Goal: Information Seeking & Learning: Understand process/instructions

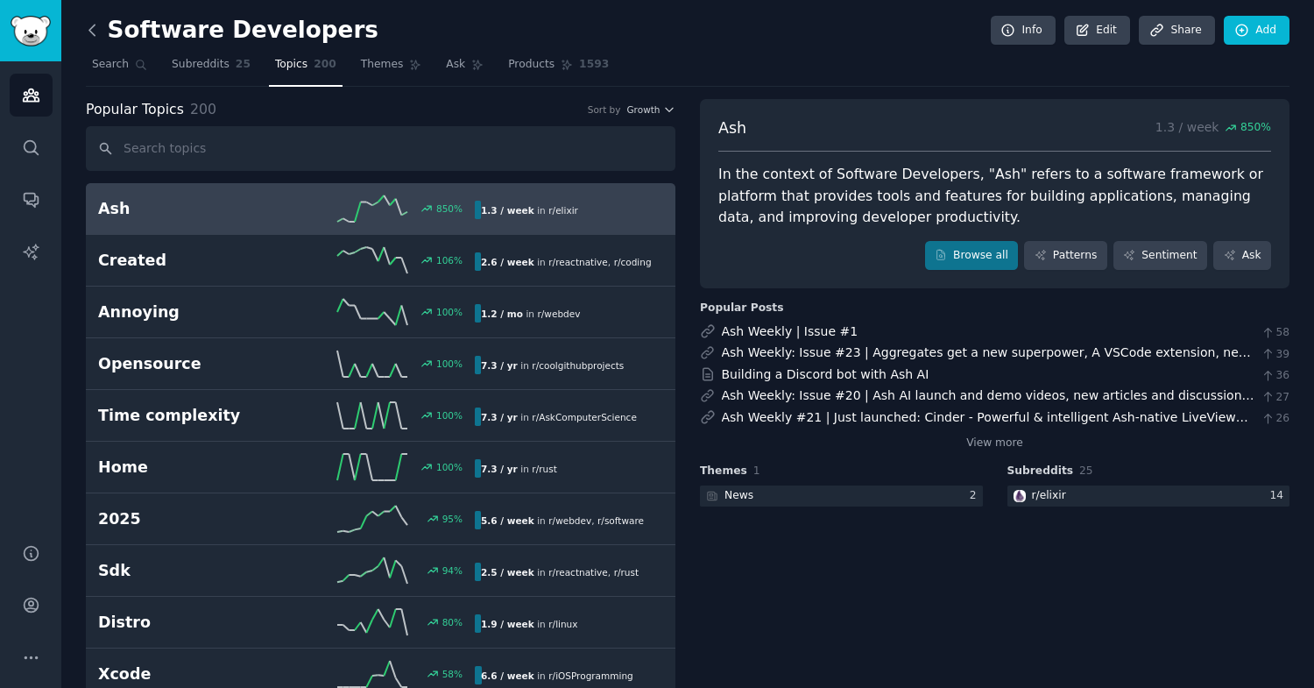
click at [92, 31] on icon at bounding box center [92, 30] width 18 height 18
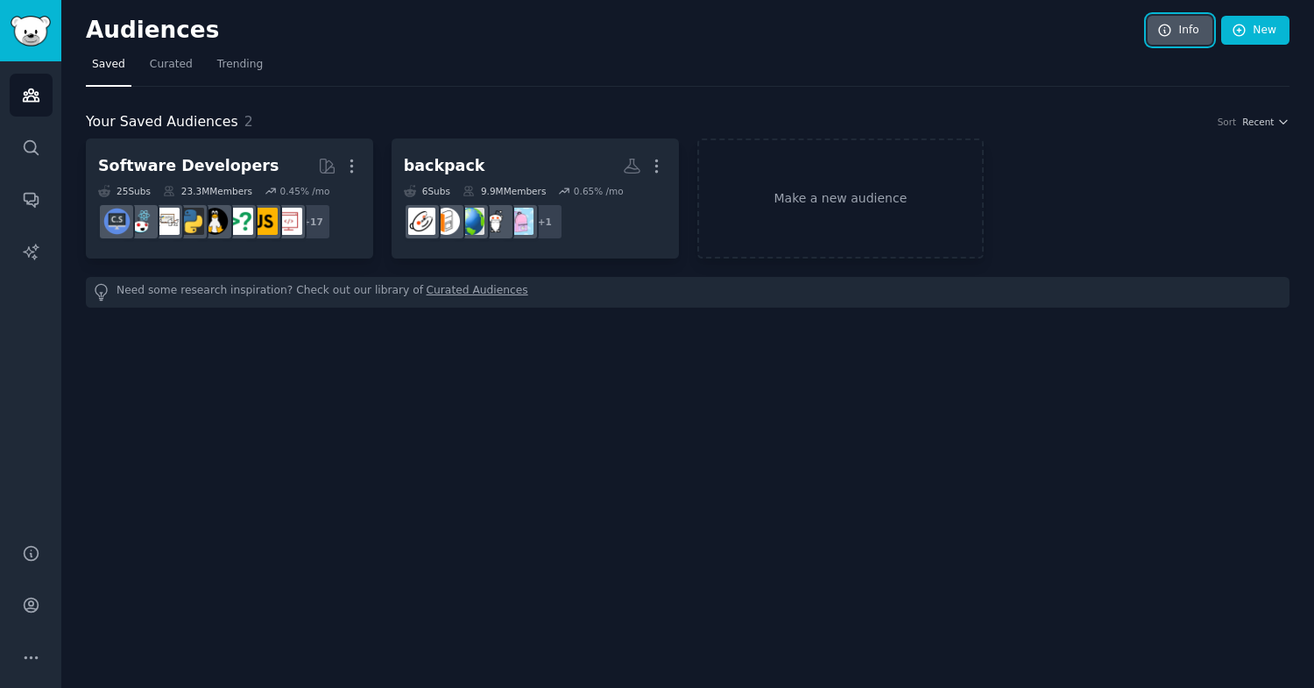
click at [1182, 31] on link "Info" at bounding box center [1179, 31] width 65 height 30
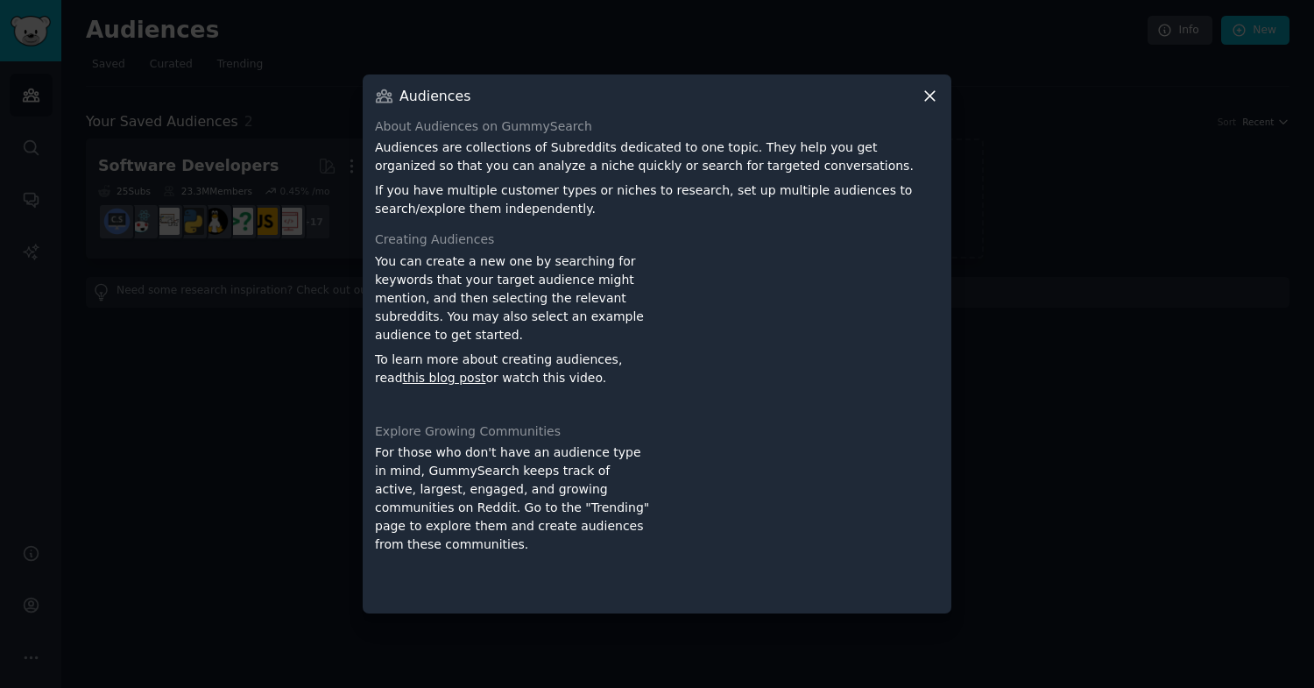
click at [512, 159] on p "Audiences are collections of Subreddits dedicated to one topic. They help you g…" at bounding box center [657, 156] width 564 height 37
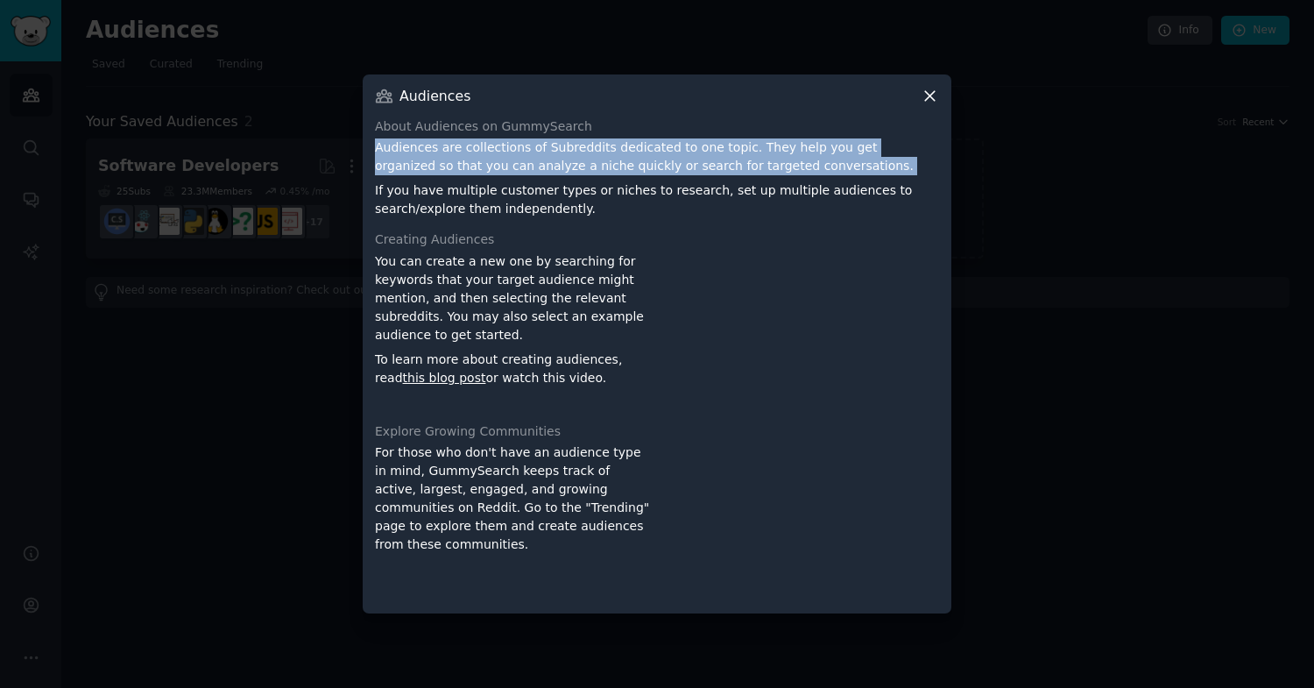
click at [520, 201] on p "If you have multiple customer types or niches to research, set up multiple audi…" at bounding box center [657, 199] width 564 height 37
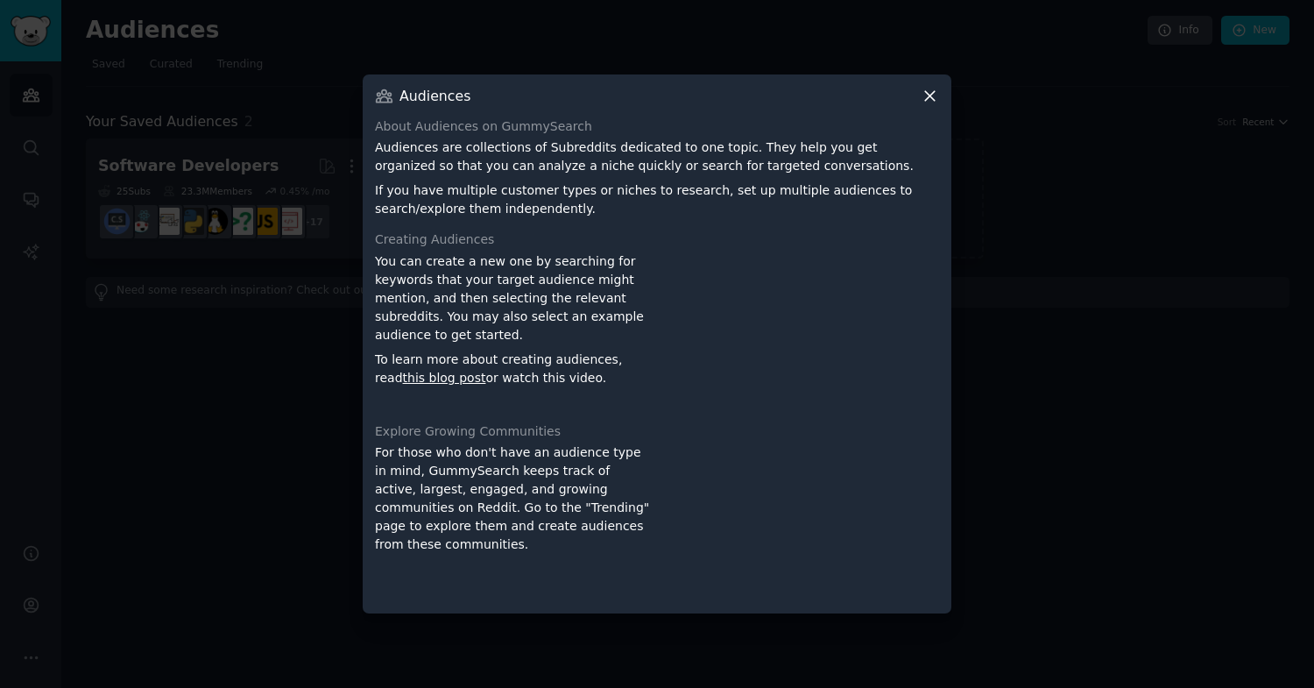
click at [520, 201] on p "If you have multiple customer types or niches to research, set up multiple audi…" at bounding box center [657, 199] width 564 height 37
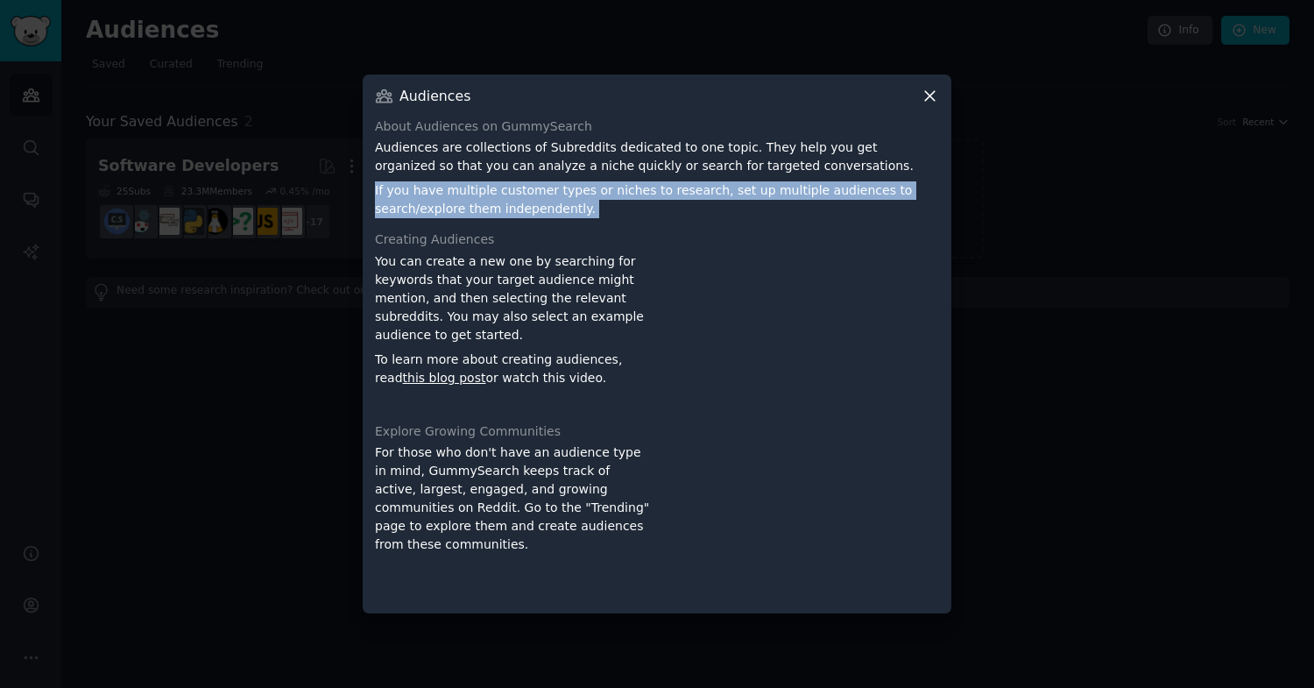
click at [543, 201] on p "If you have multiple customer types or niches to research, set up multiple audi…" at bounding box center [657, 199] width 564 height 37
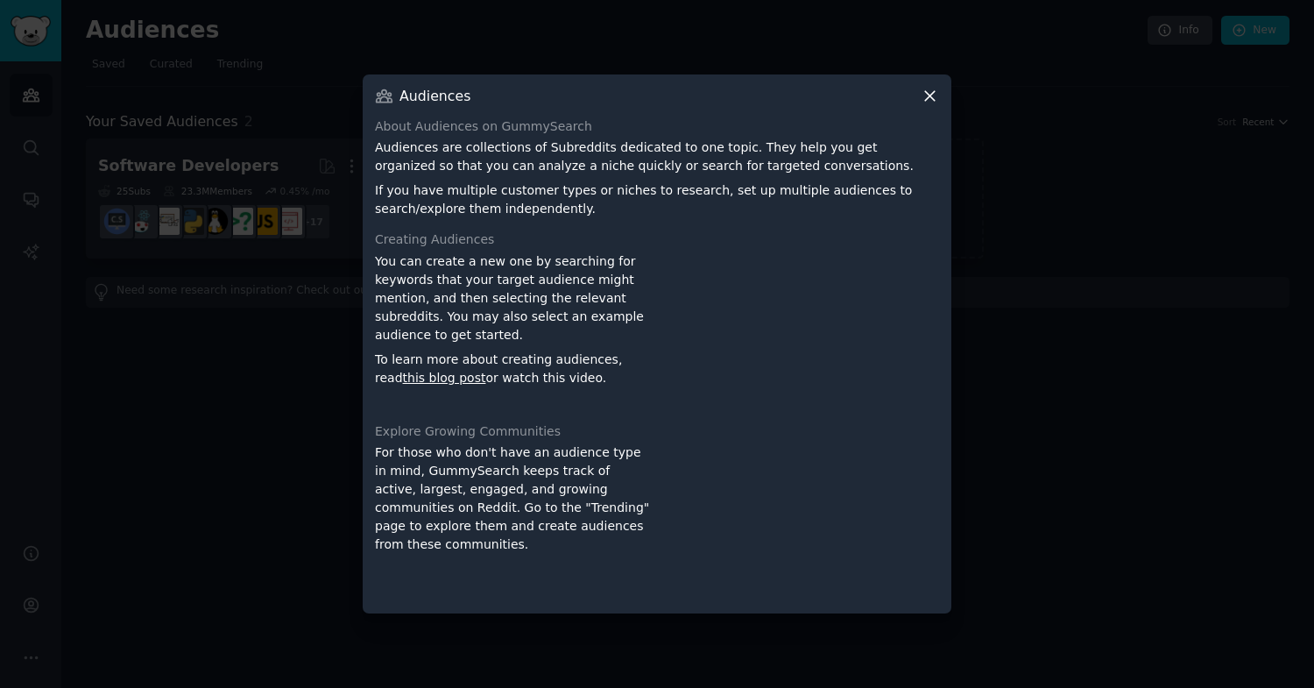
click at [568, 201] on p "If you have multiple customer types or niches to research, set up multiple audi…" at bounding box center [657, 199] width 564 height 37
click at [586, 207] on p "If you have multiple customer types or niches to research, set up multiple audi…" at bounding box center [657, 199] width 564 height 37
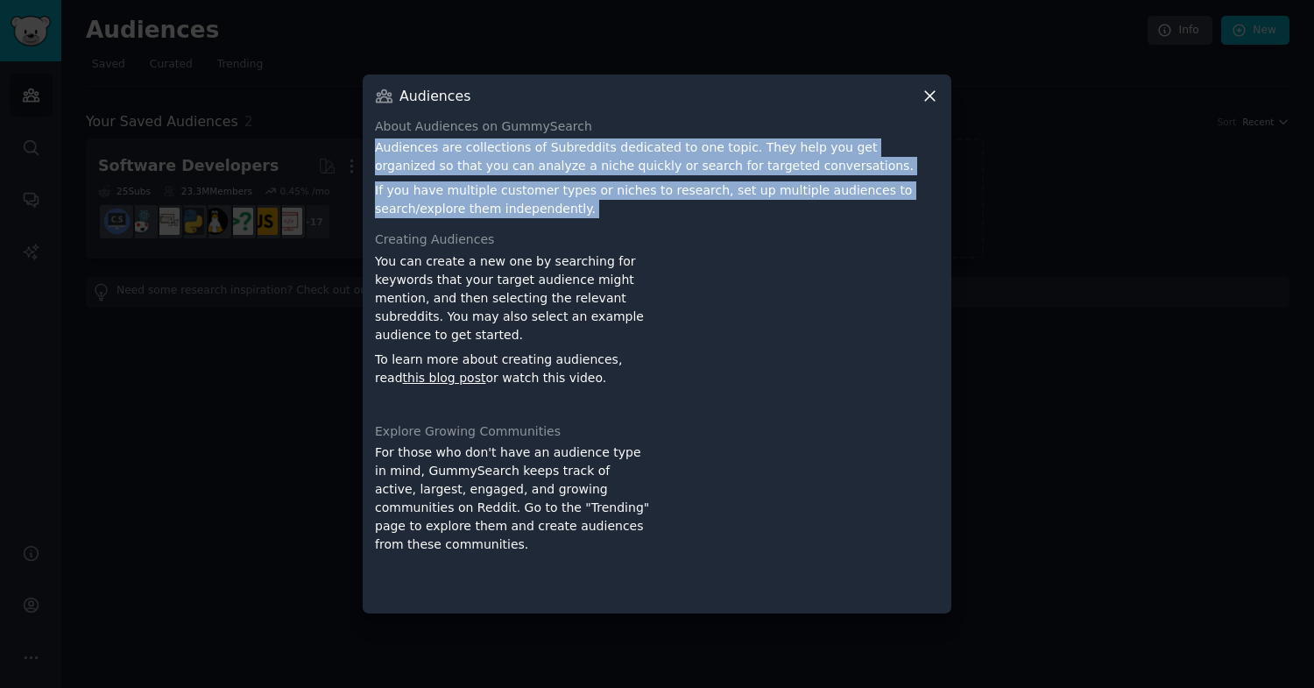
drag, startPoint x: 586, startPoint y: 207, endPoint x: 371, endPoint y: 160, distance: 219.6
click at [371, 160] on div "Audiences About Audiences on GummySearch Audiences are collections of Subreddit…" at bounding box center [657, 344] width 589 height 540
copy div "Audiences are collections of Subreddits dedicated to one topic. They help you g…"
